Goal: Task Accomplishment & Management: Use online tool/utility

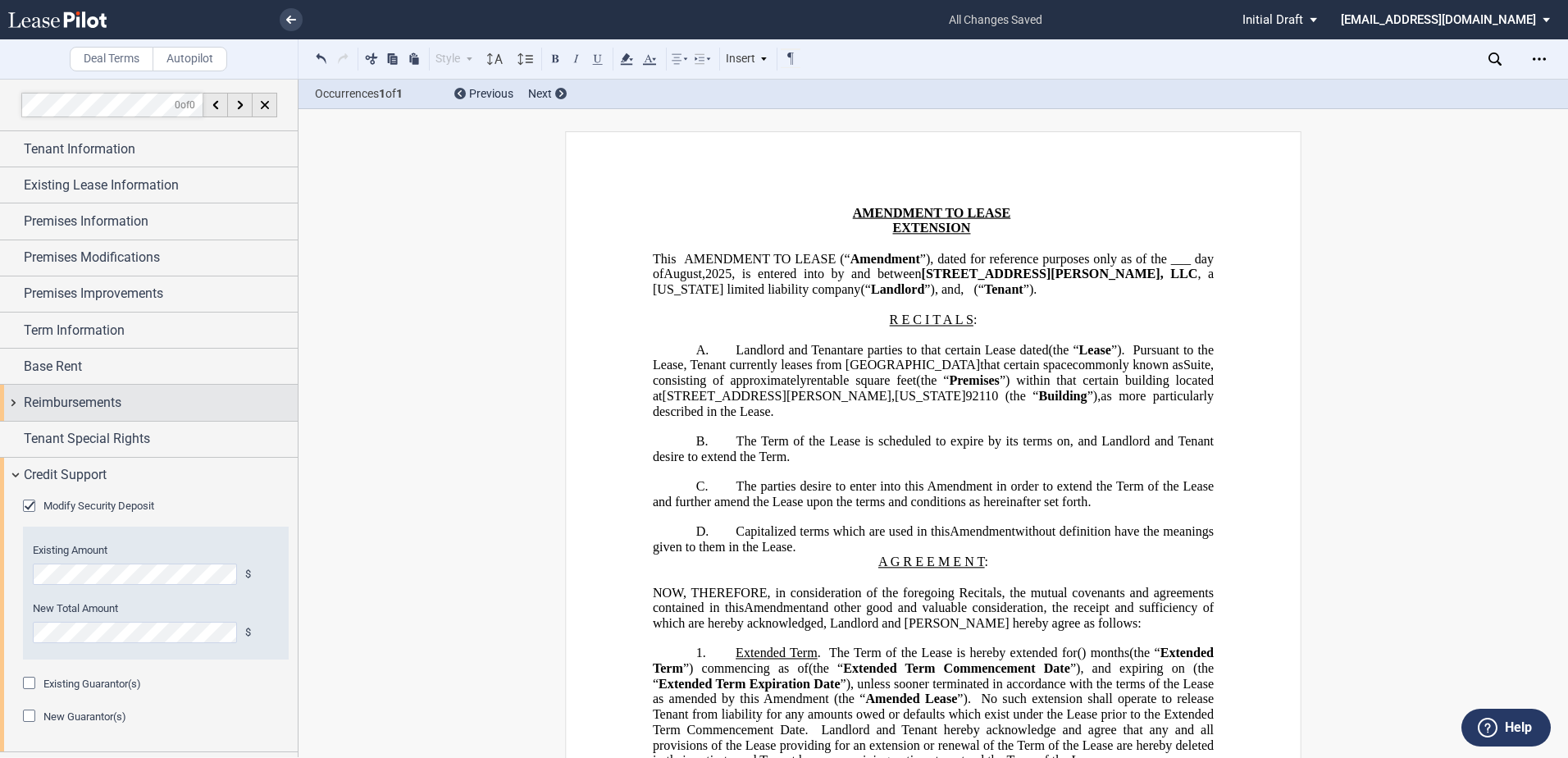
scroll to position [463, 0]
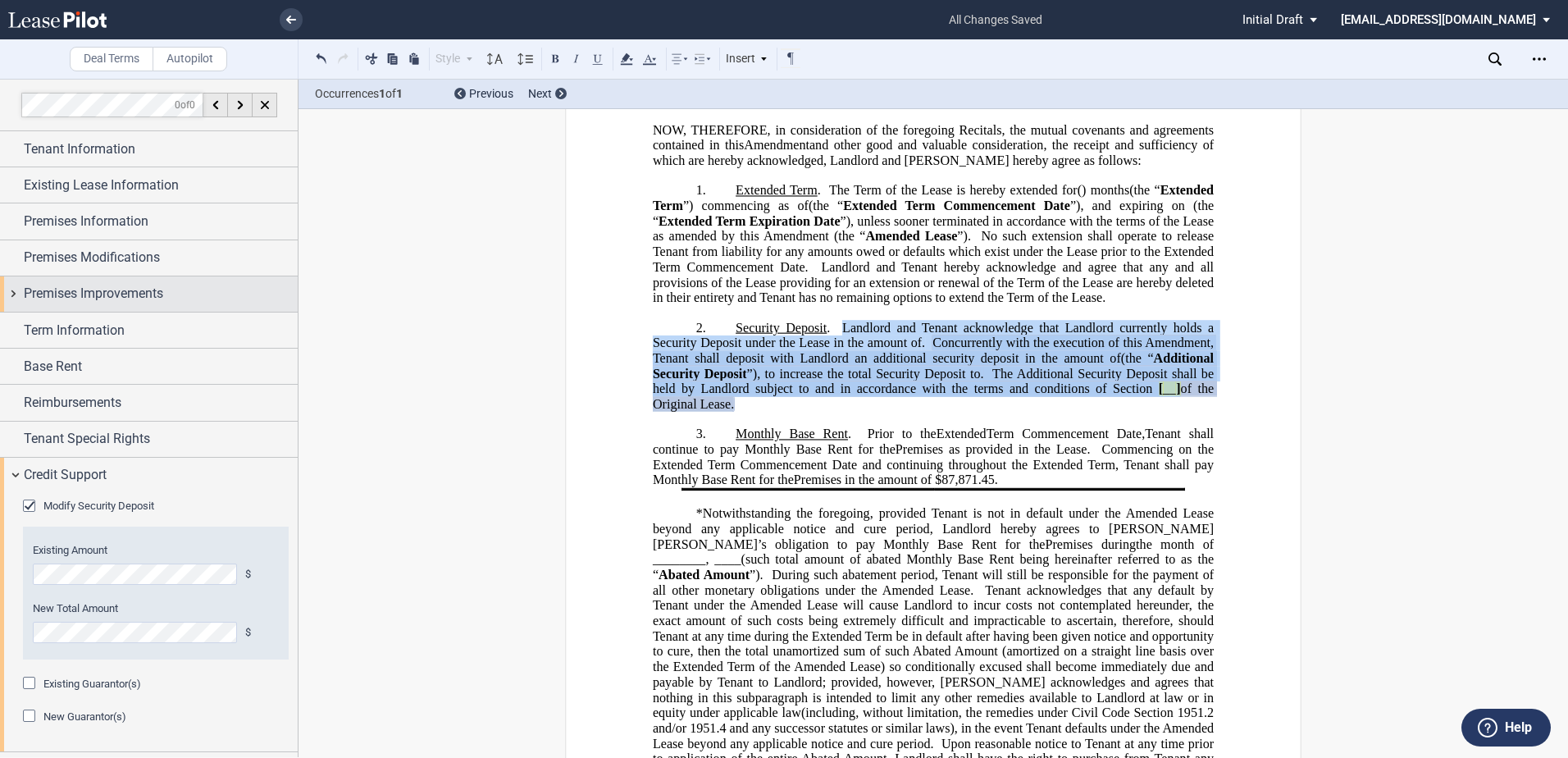
click at [70, 310] on div "Premises Improvements" at bounding box center [149, 293] width 298 height 35
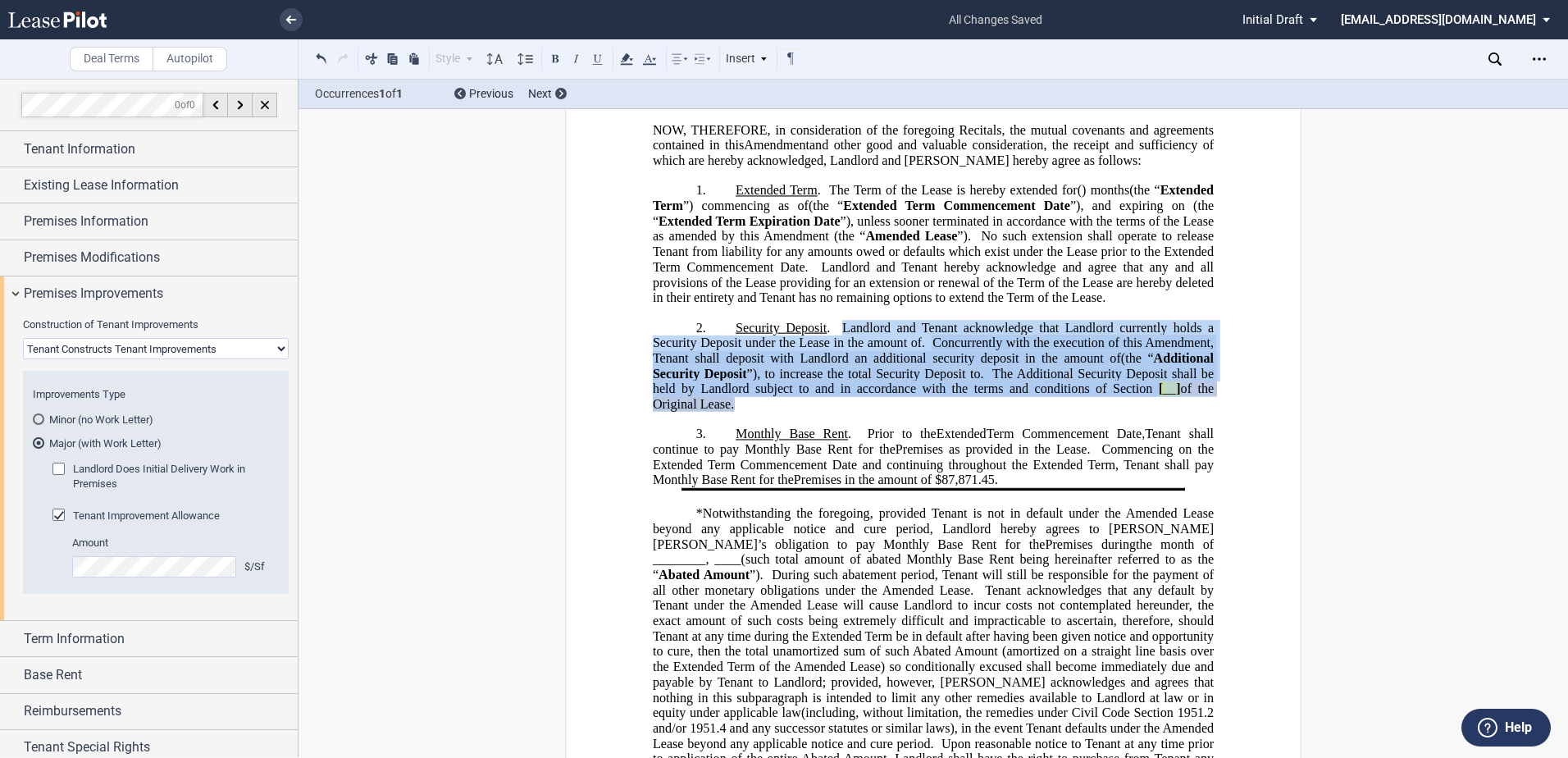
click at [63, 351] on select "Landlord Constructs Tenant Improvements Tenant Constructs Tenant Improvements "…" at bounding box center [155, 348] width 265 height 21
select select "landlord"
click at [23, 338] on select "Landlord Constructs Tenant Improvements Tenant Constructs Tenant Improvements "…" at bounding box center [155, 348] width 265 height 21
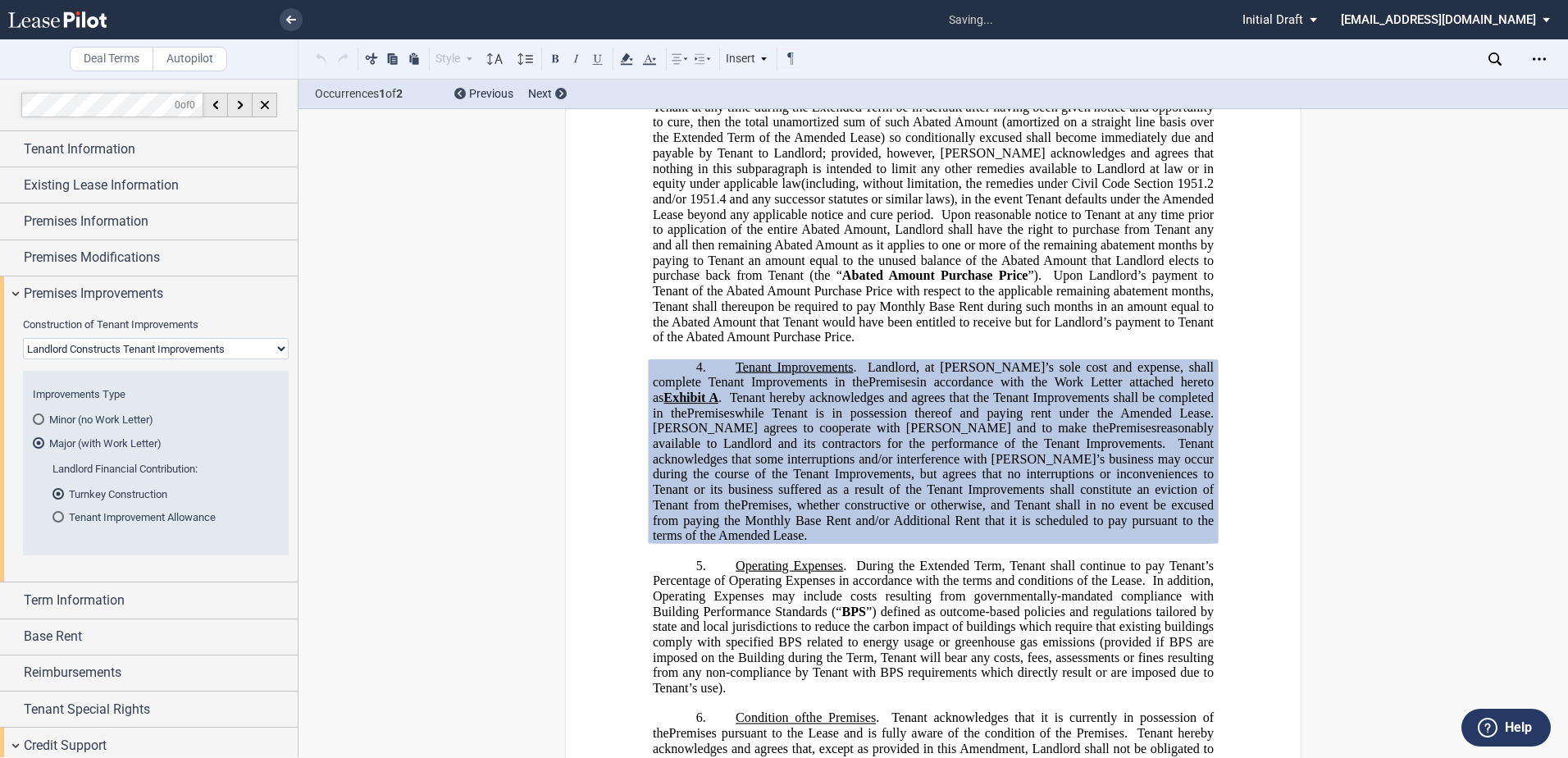
scroll to position [1078, 0]
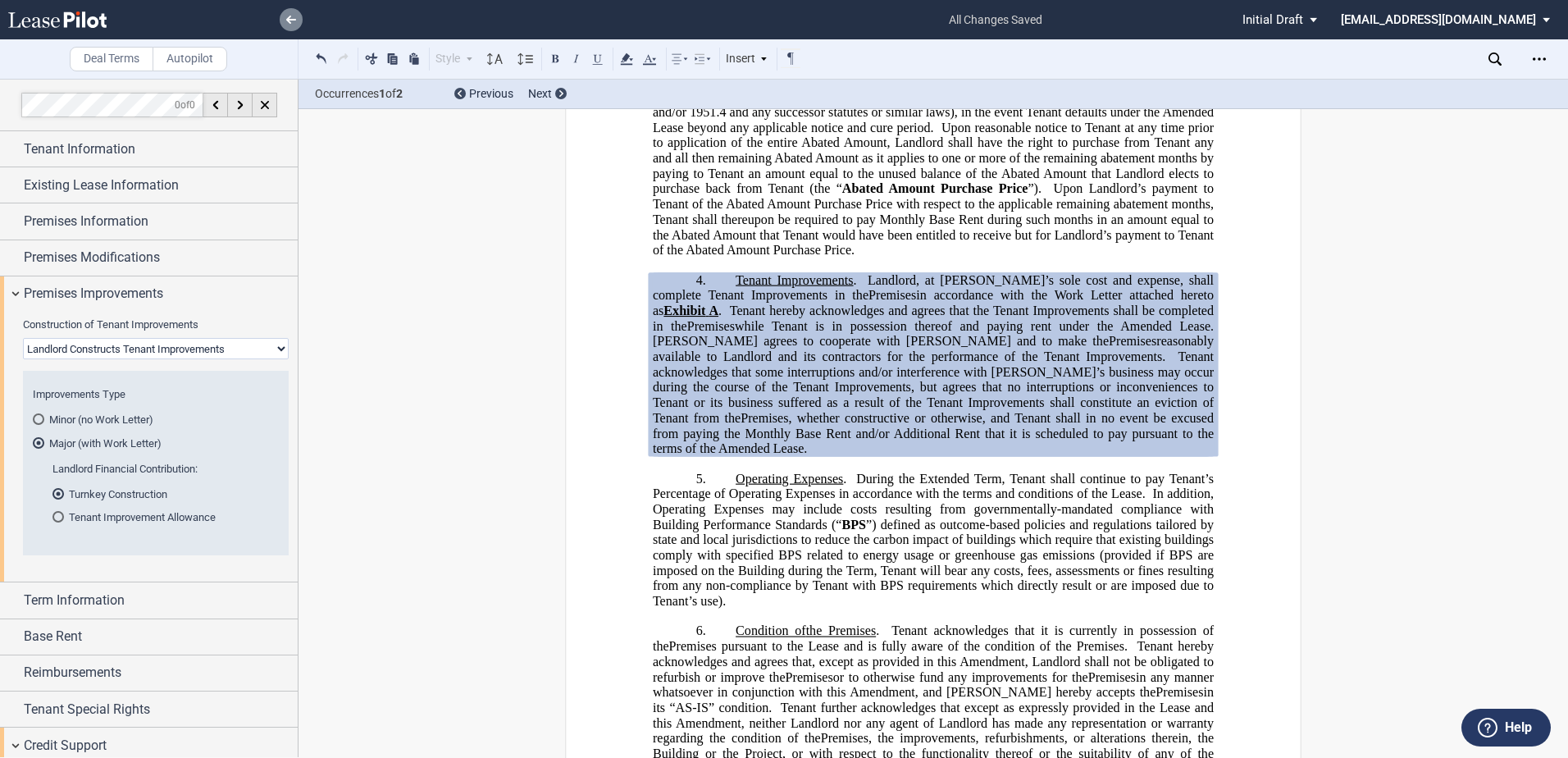
click at [286, 18] on icon at bounding box center [291, 20] width 10 height 8
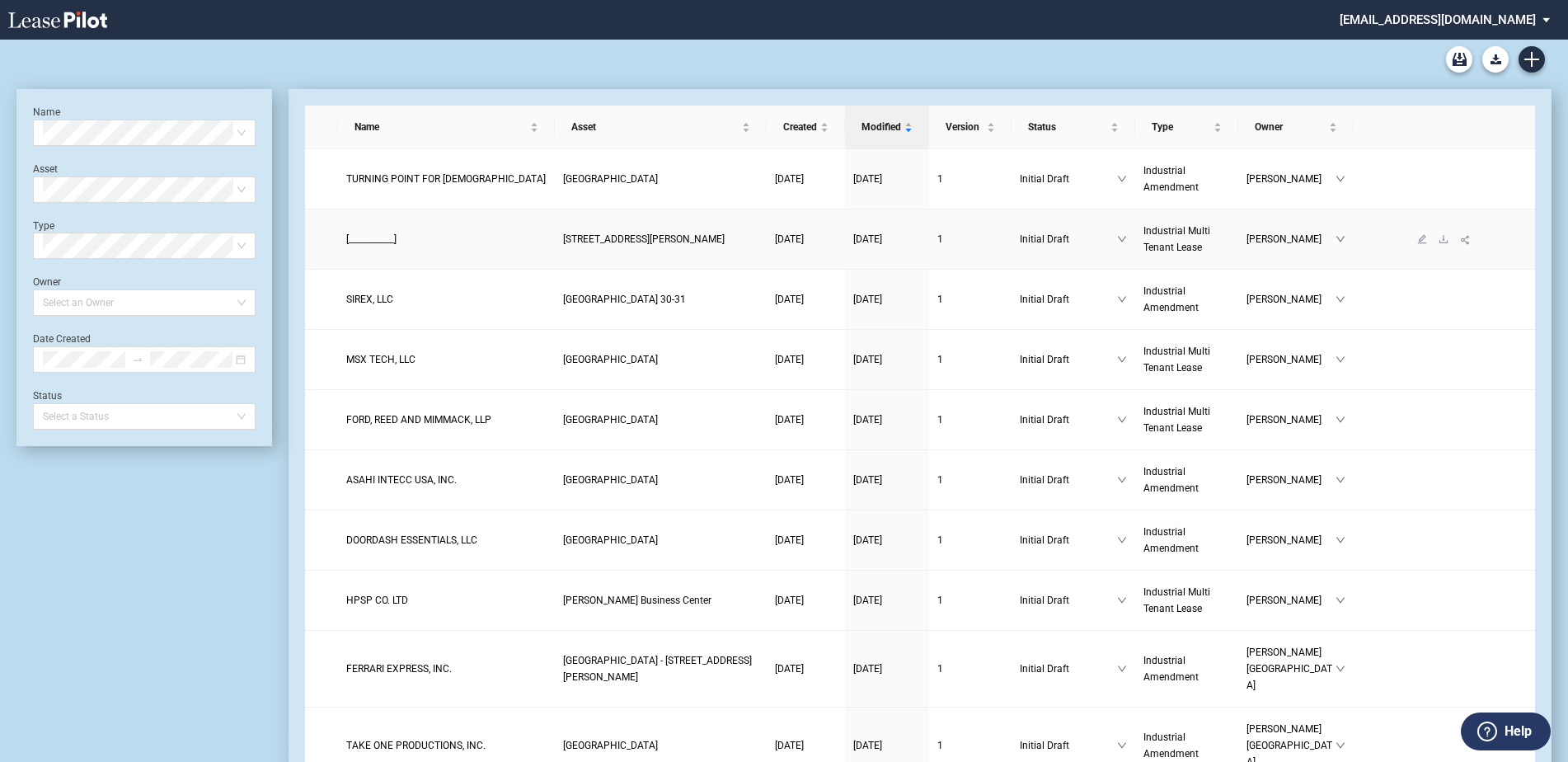
click at [595, 235] on span "[STREET_ADDRESS][PERSON_NAME]" at bounding box center [644, 240] width 162 height 12
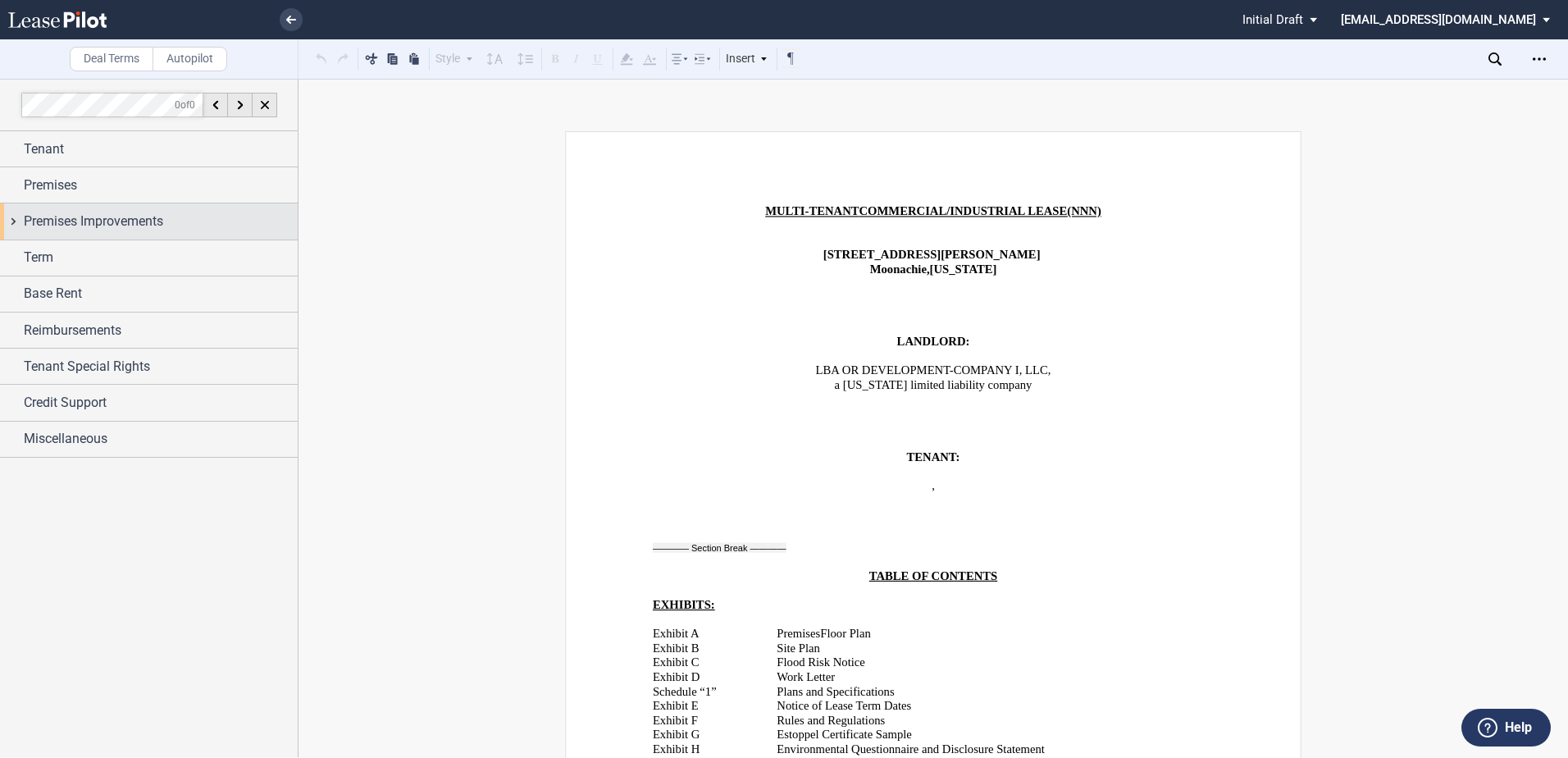
click at [89, 216] on span "Premises Improvements" at bounding box center [93, 222] width 139 height 20
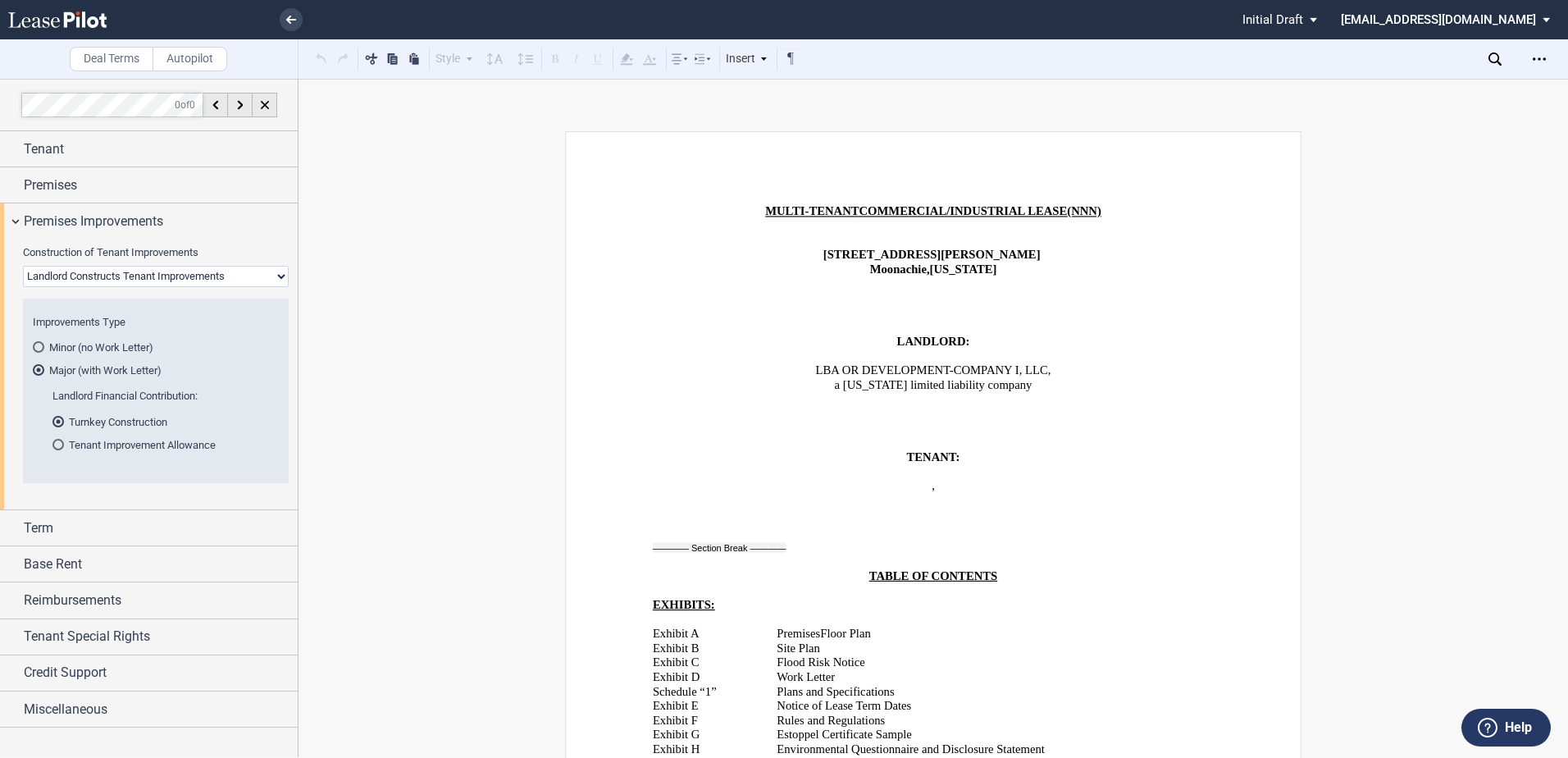
click at [72, 429] on md-radio-group "Turnkey Construction Tenant Improvement Allowance" at bounding box center [161, 433] width 217 height 38
click at [73, 421] on md-radio-button "Turnkey Construction" at bounding box center [161, 421] width 217 height 15
click at [73, 446] on md-radio-button "Tenant Improvement Allowance" at bounding box center [161, 444] width 217 height 15
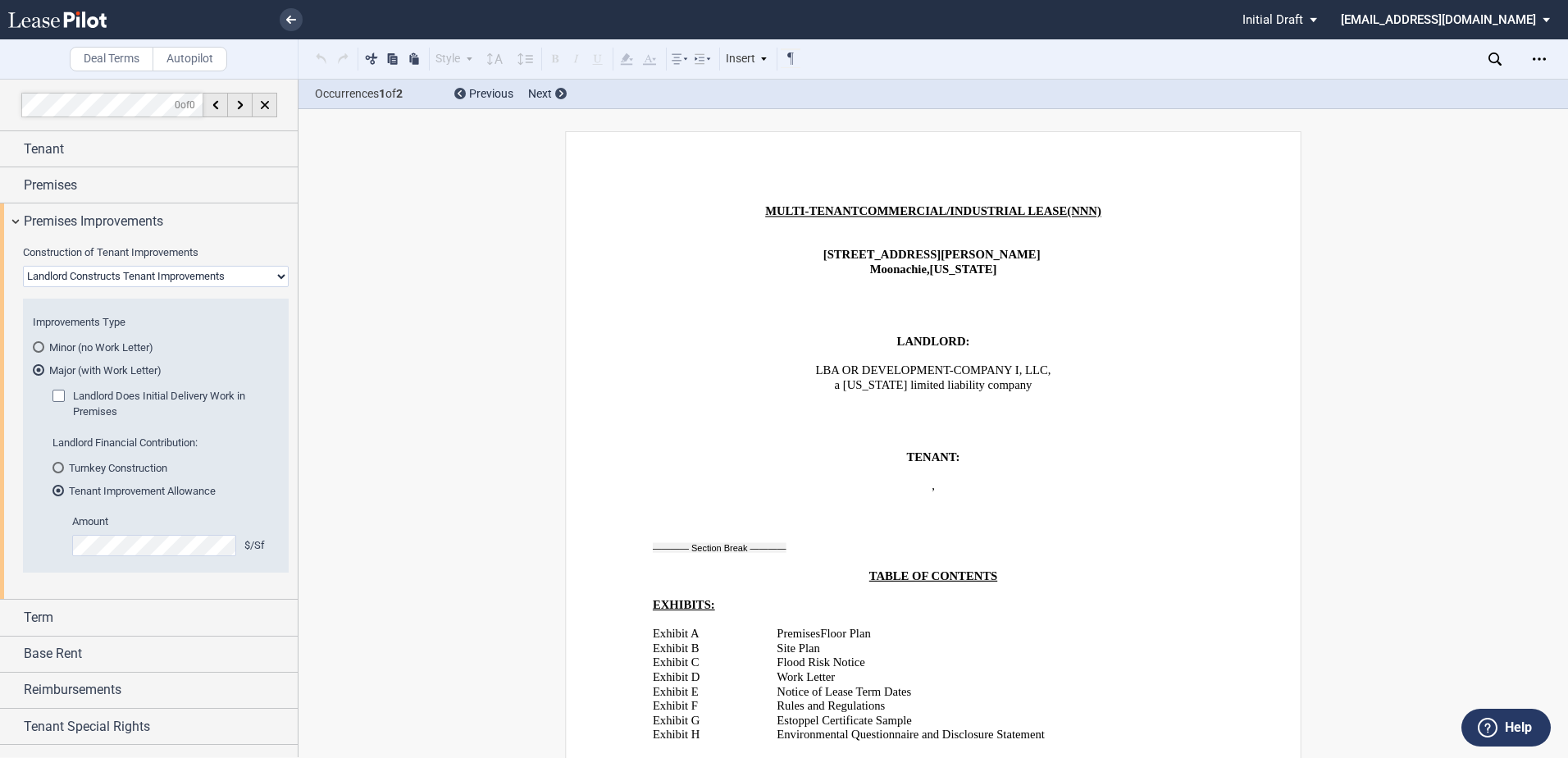
click at [78, 468] on md-radio-button "Turnkey Construction" at bounding box center [161, 467] width 217 height 15
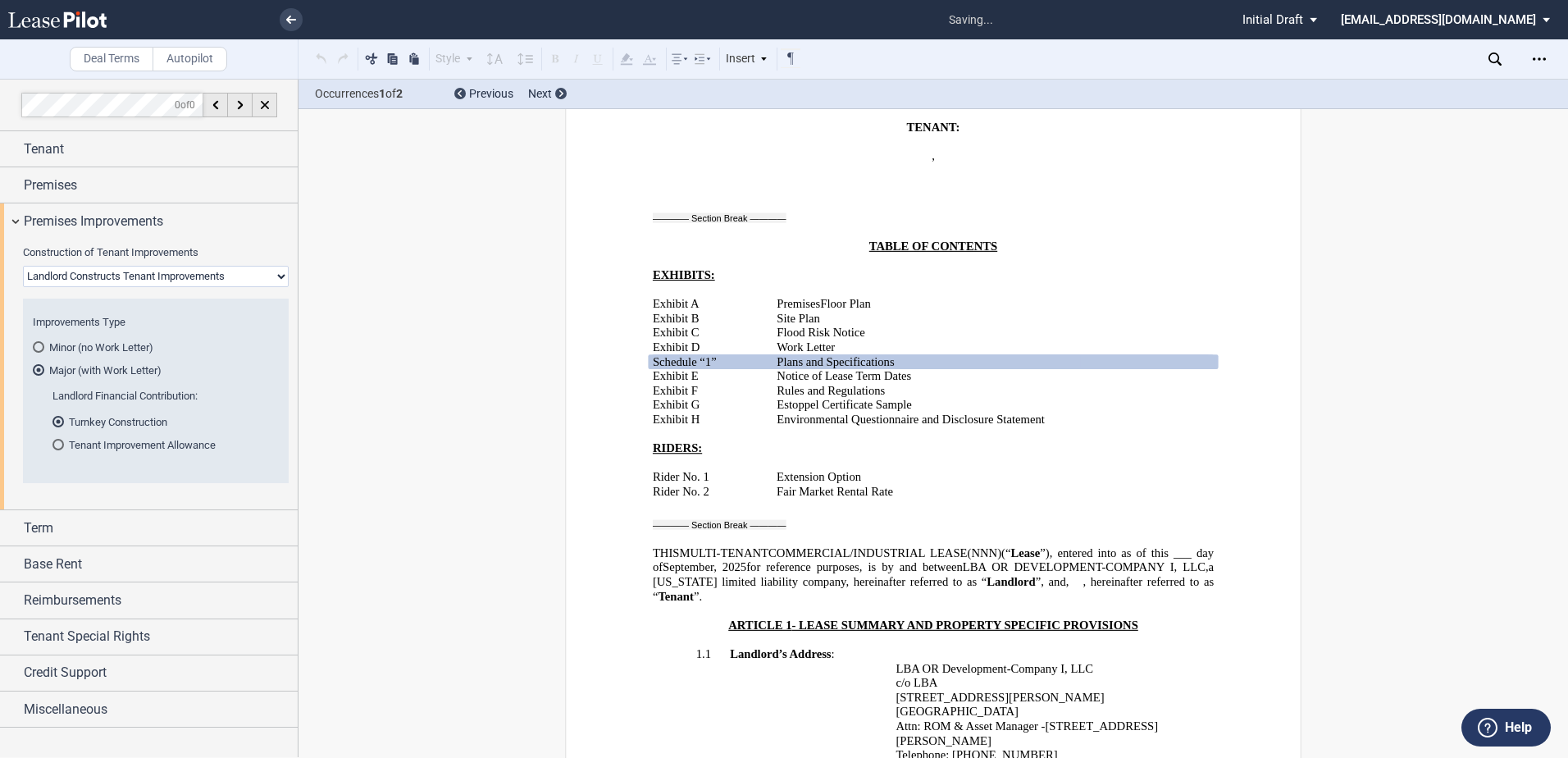
scroll to position [326, 0]
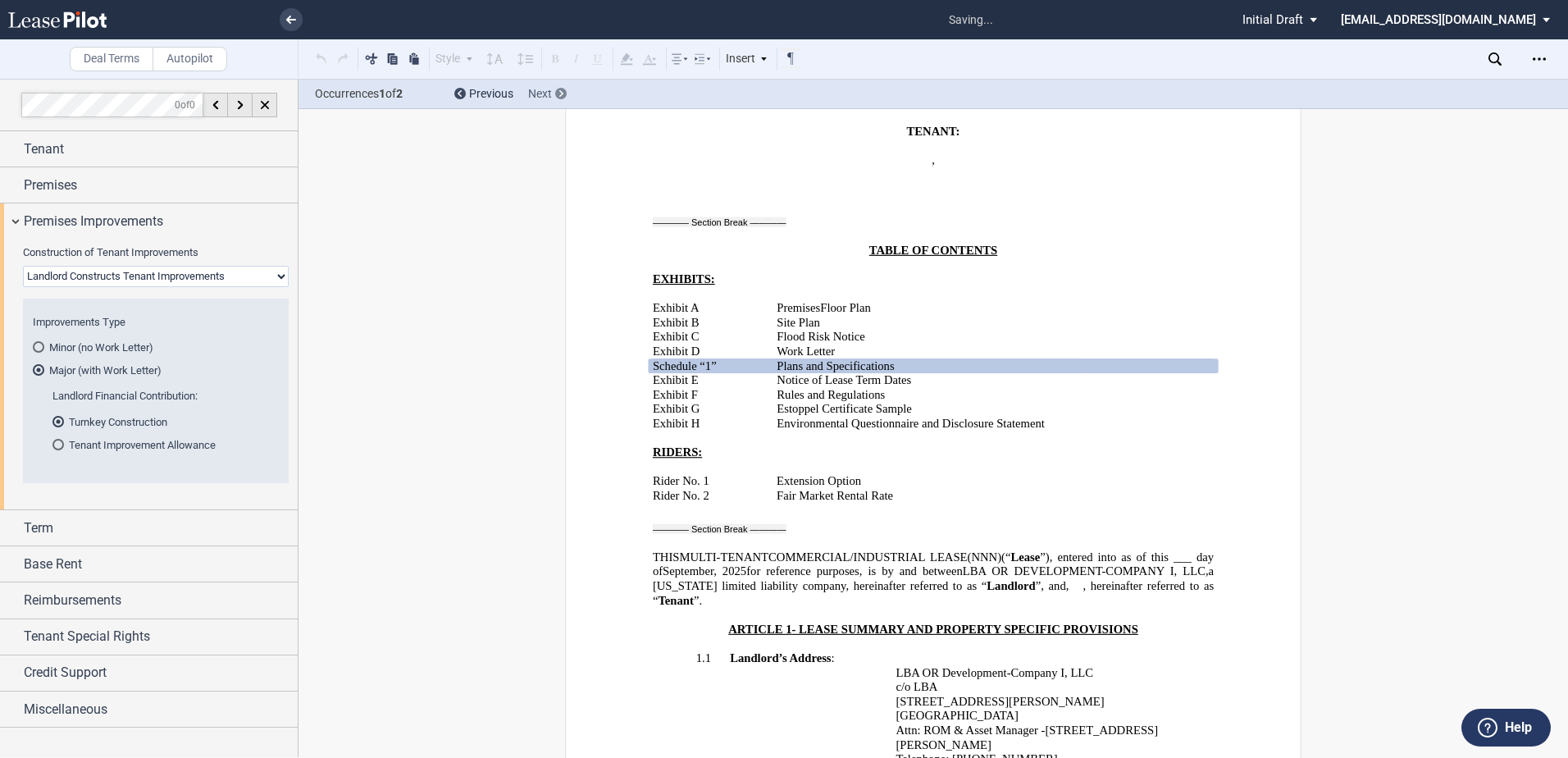
click at [559, 94] on icon at bounding box center [561, 93] width 4 height 7
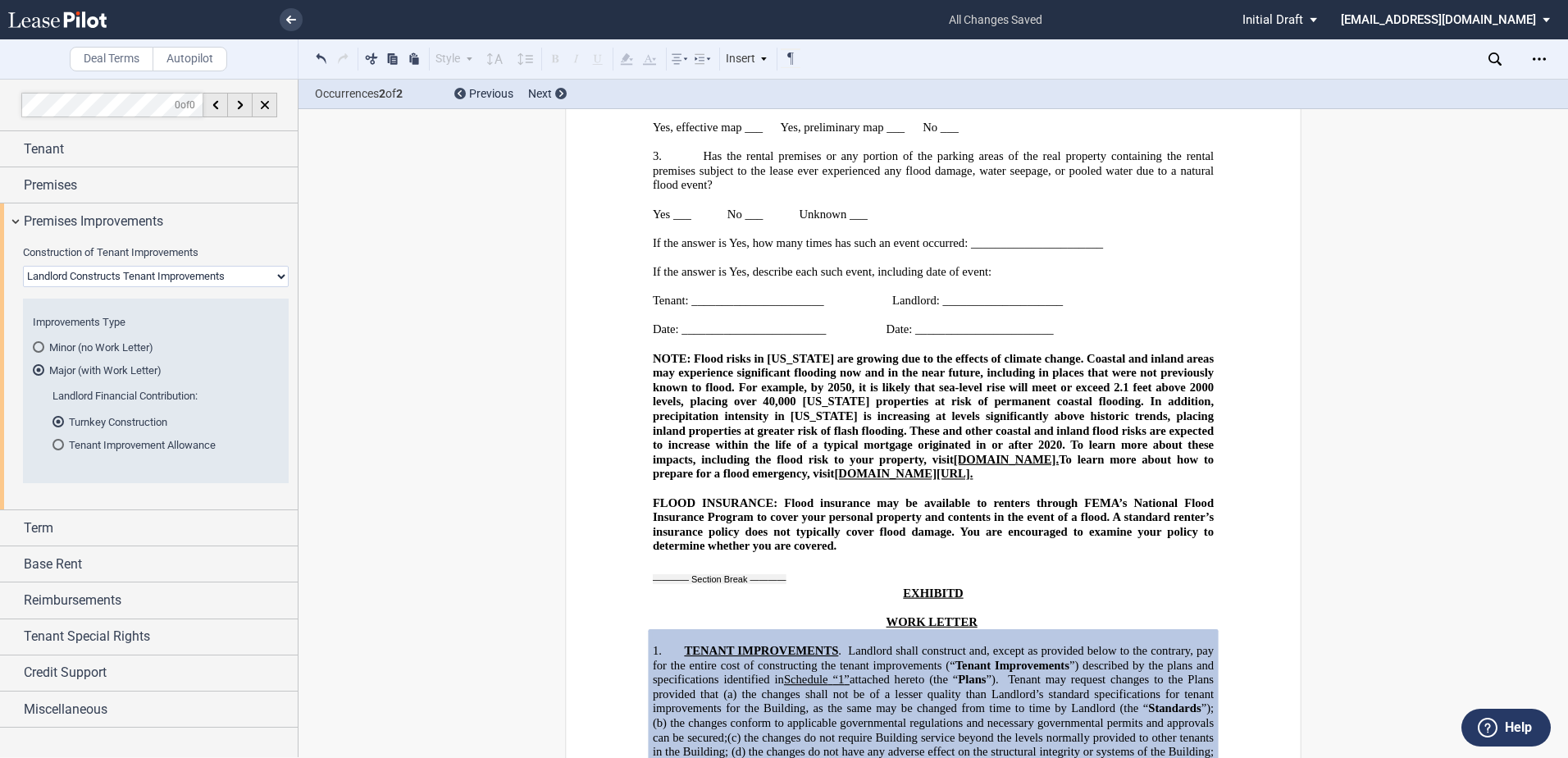
scroll to position [28582, 0]
click at [457, 96] on div at bounding box center [460, 93] width 12 height 12
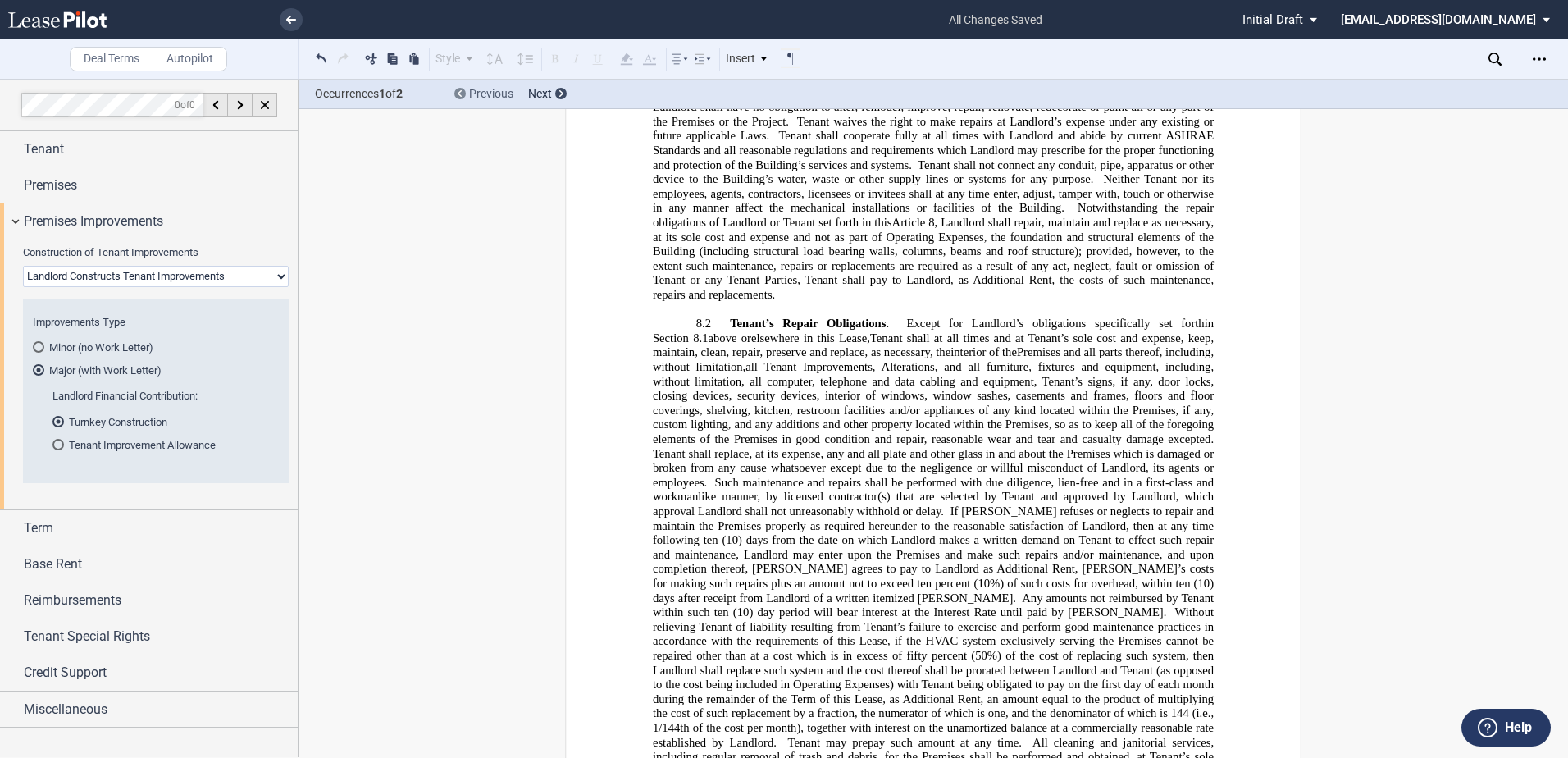
scroll to position [326, 0]
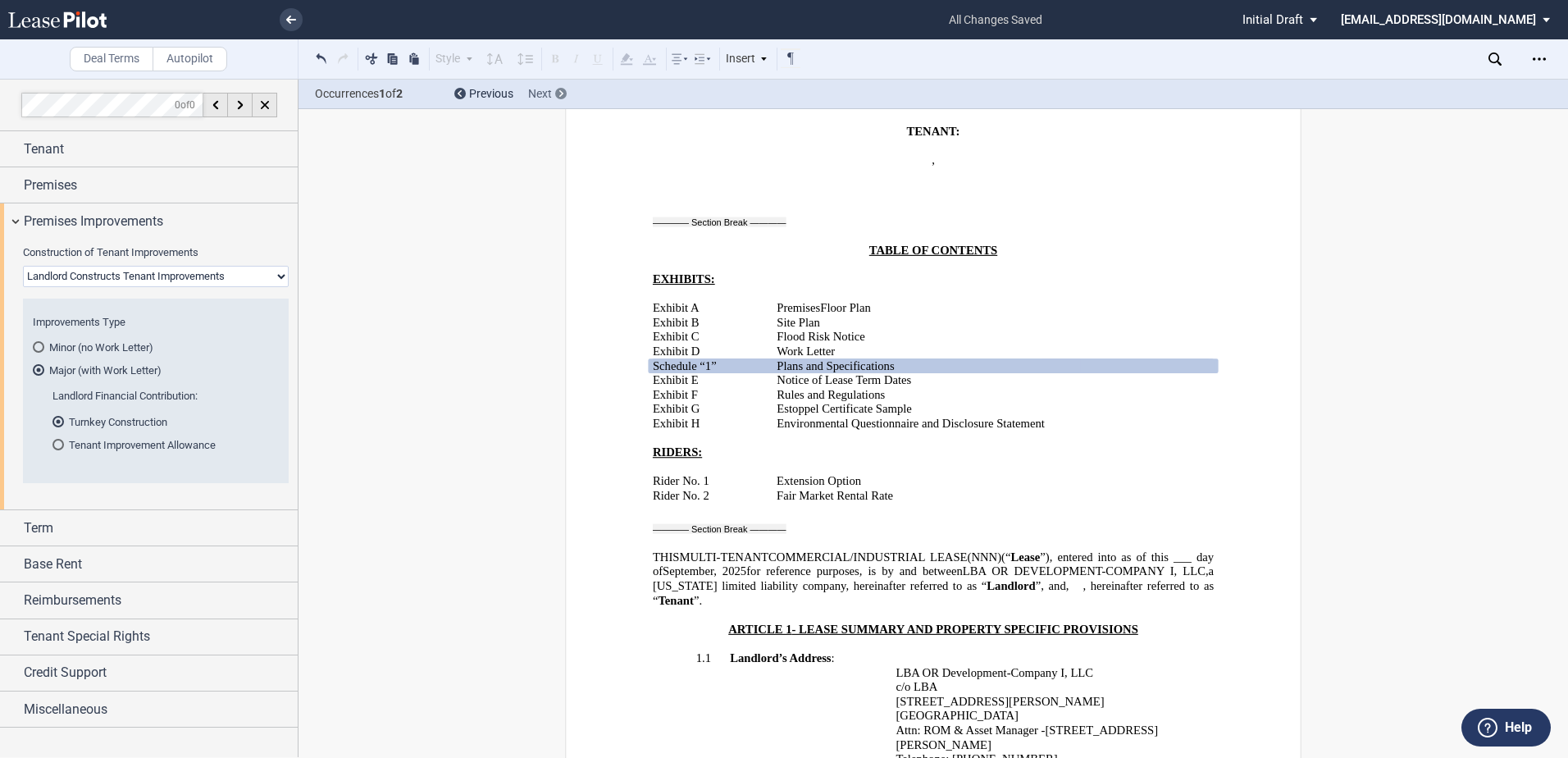
click at [553, 92] on div "Next" at bounding box center [548, 94] width 39 height 17
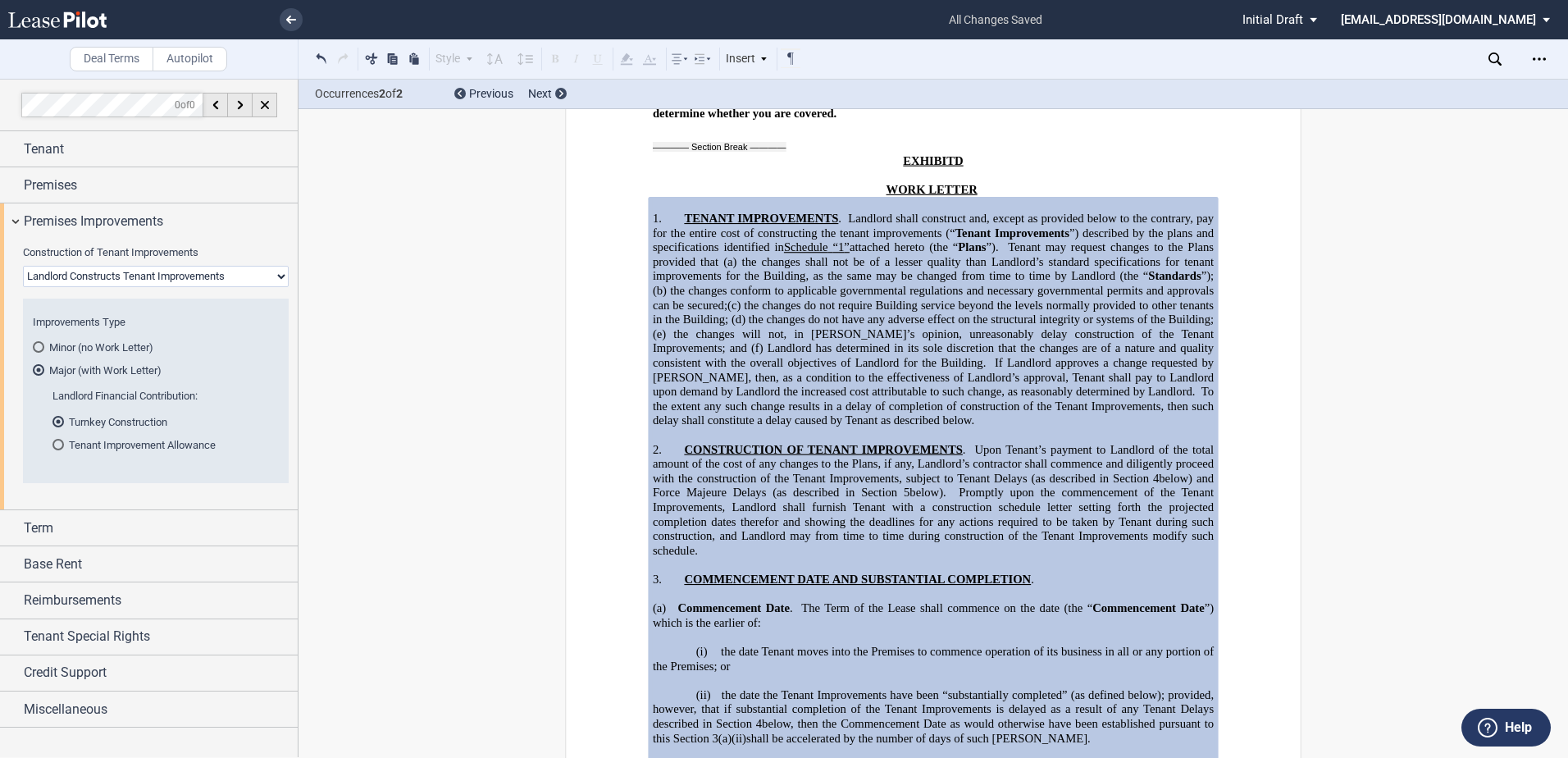
scroll to position [28993, 0]
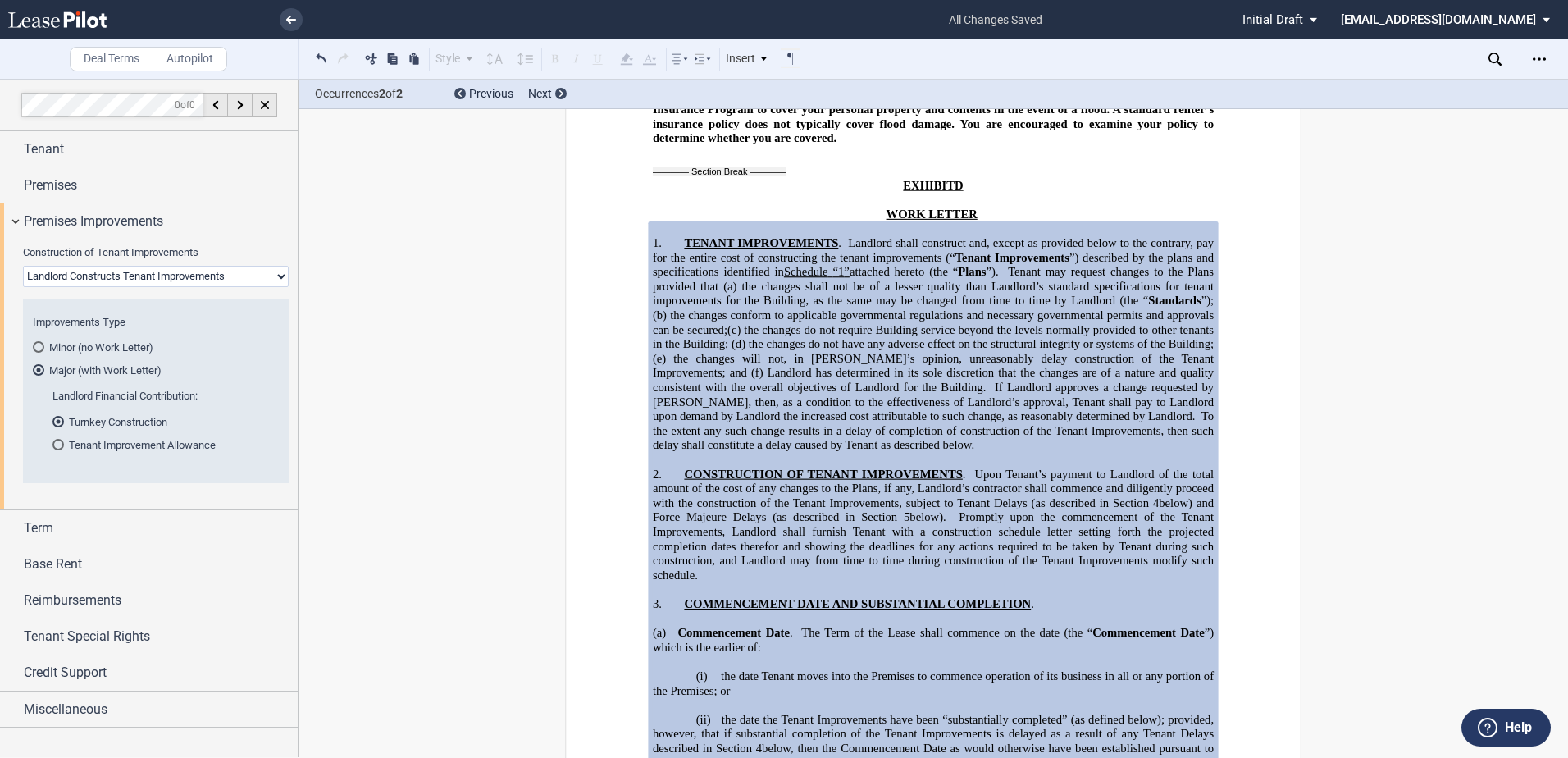
click at [60, 449] on div "Tenant Improvement Allowance" at bounding box center [59, 445] width 12 height 12
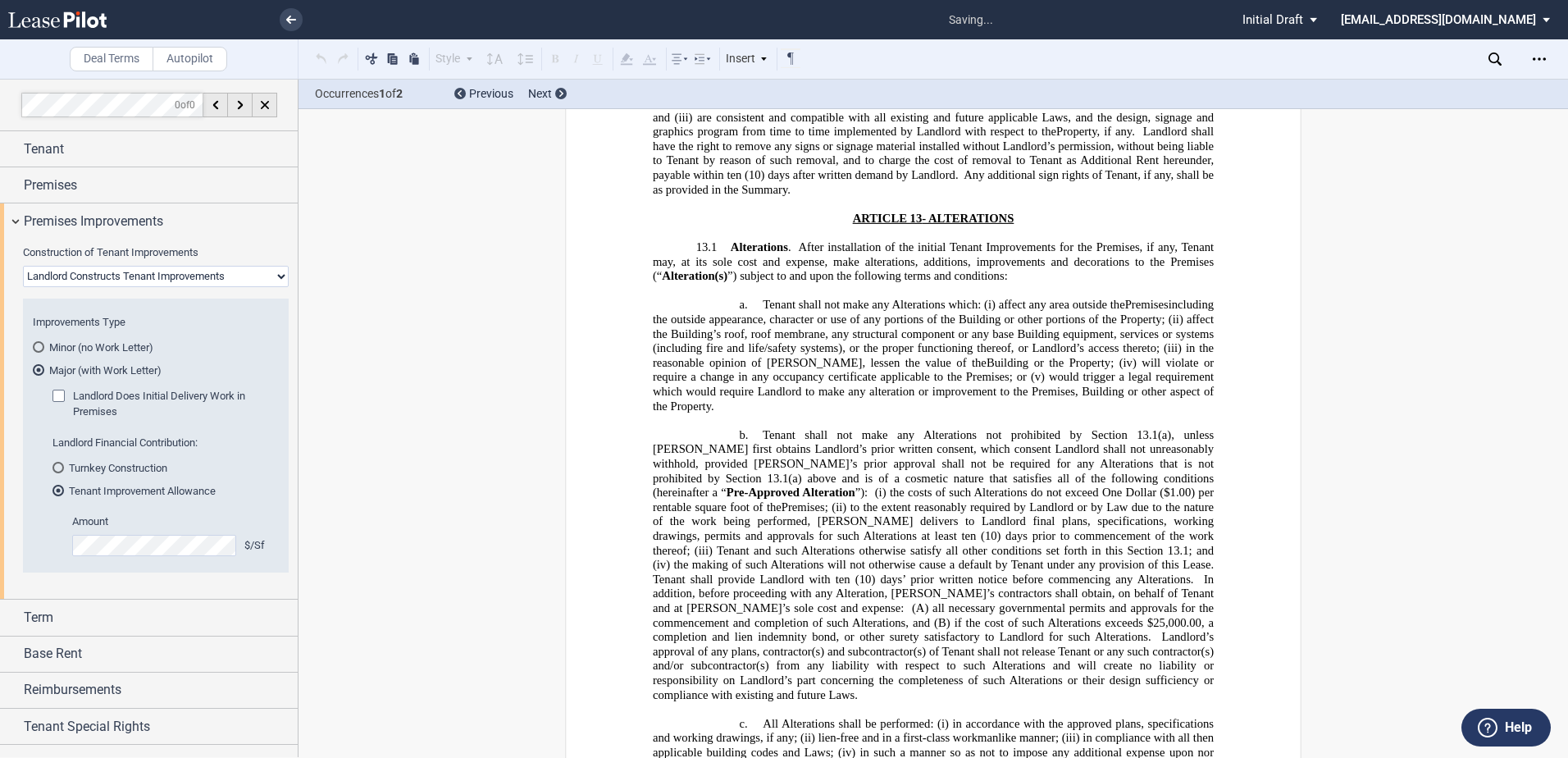
scroll to position [1896, 0]
